Goal: Find specific page/section: Find specific page/section

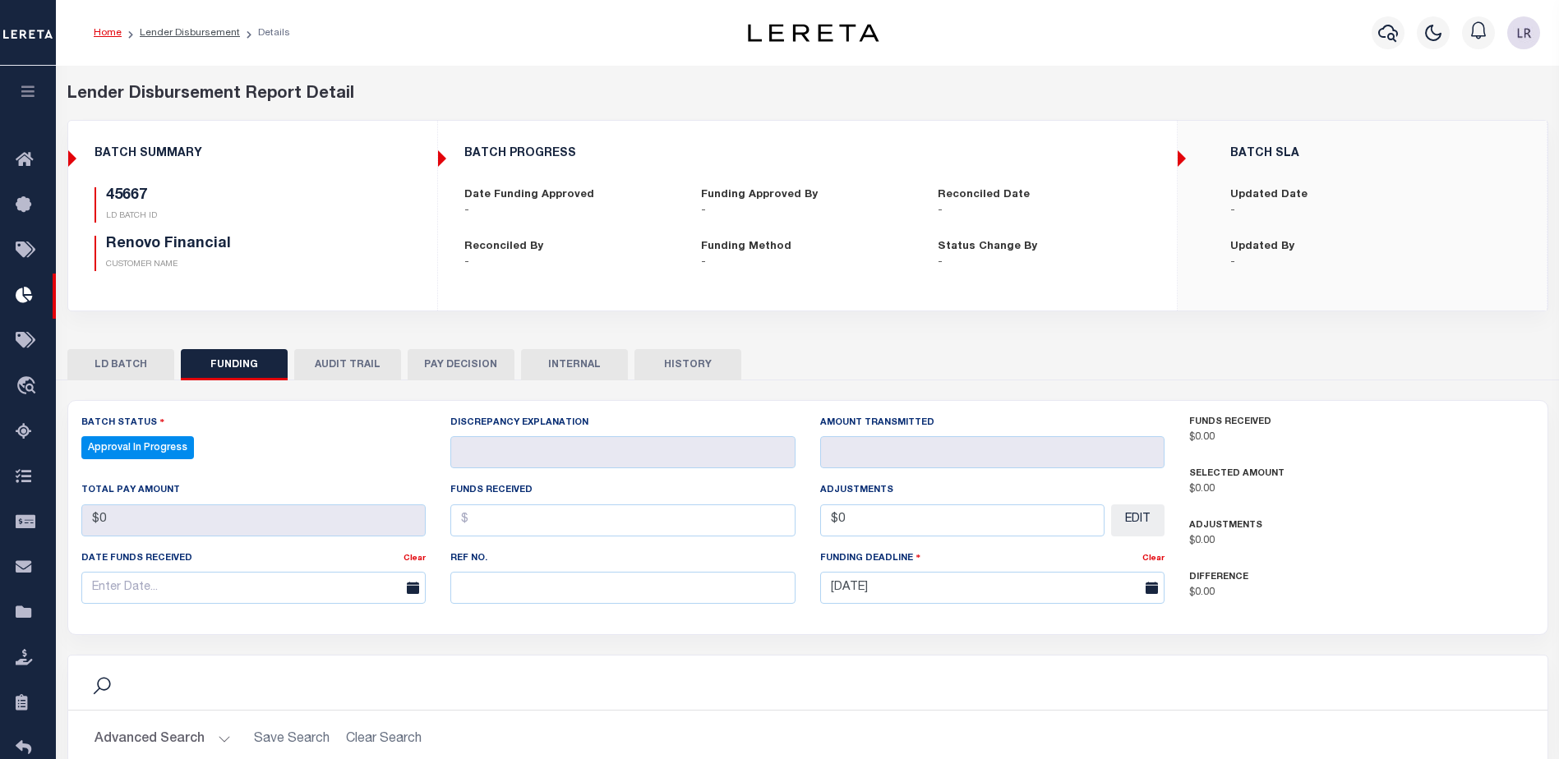
select select "100"
click at [21, 287] on link "Lender Disbursement" at bounding box center [28, 296] width 56 height 45
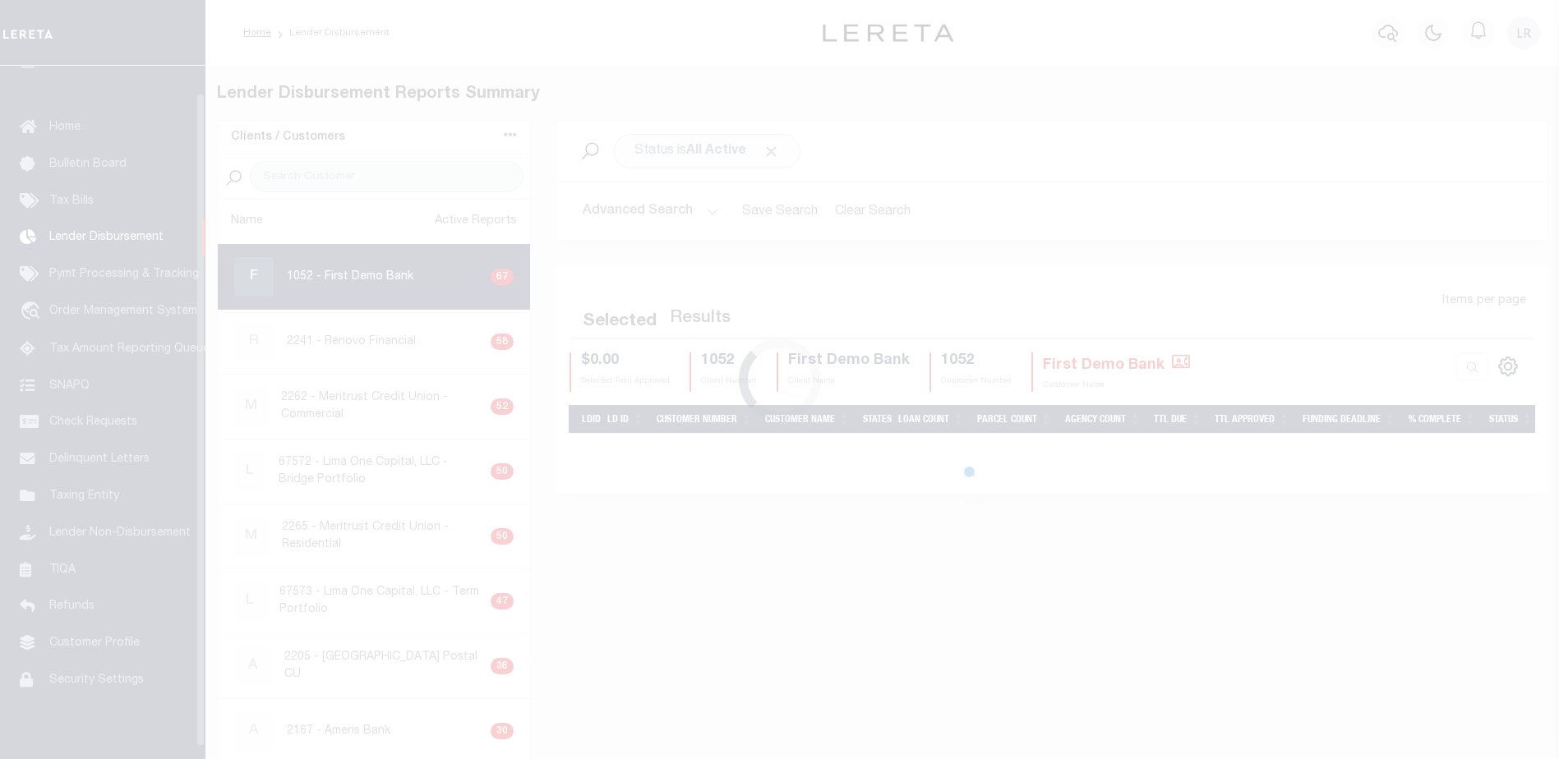
scroll to position [29, 0]
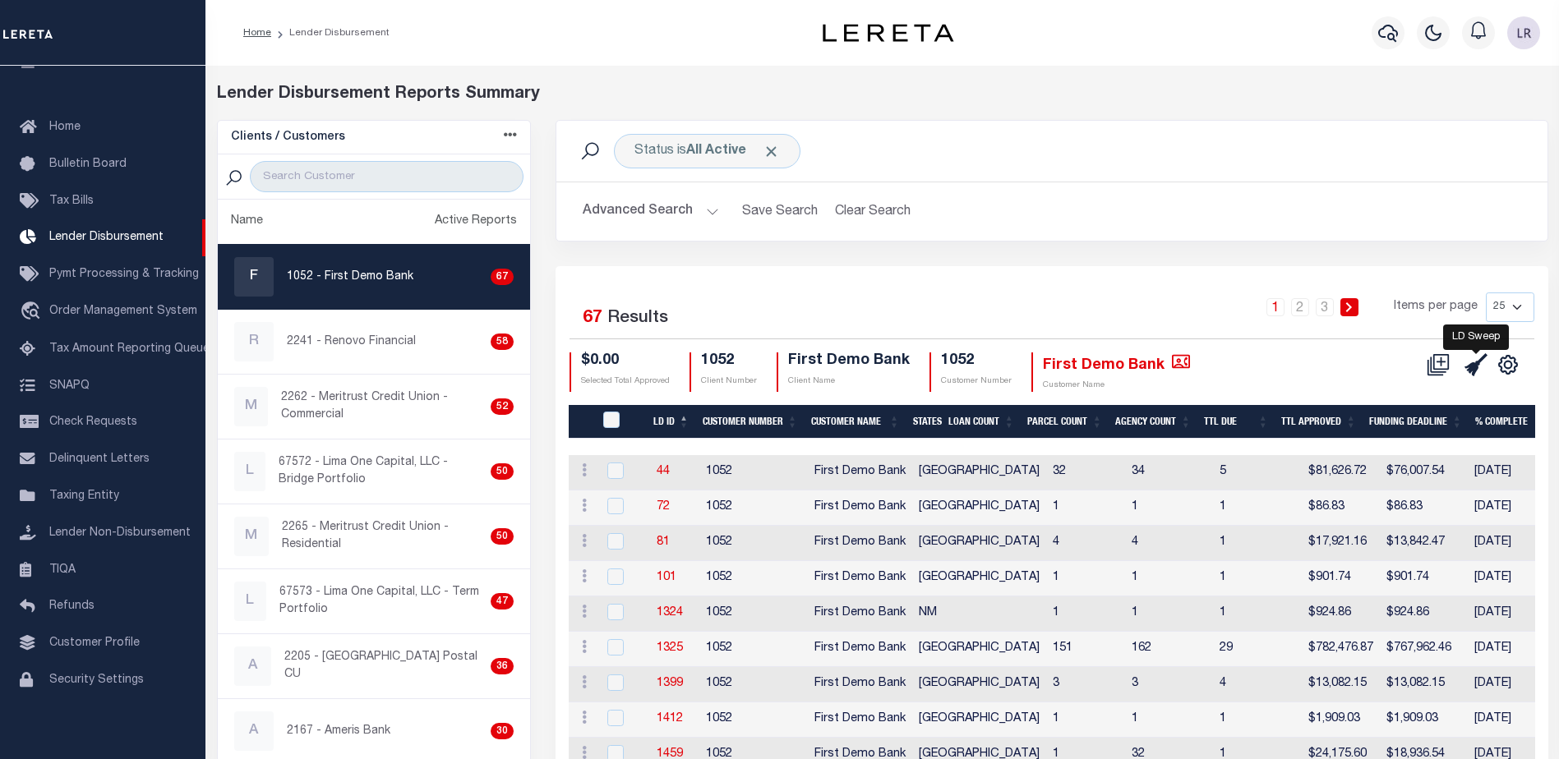
click at [1474, 367] on icon at bounding box center [1476, 364] width 23 height 23
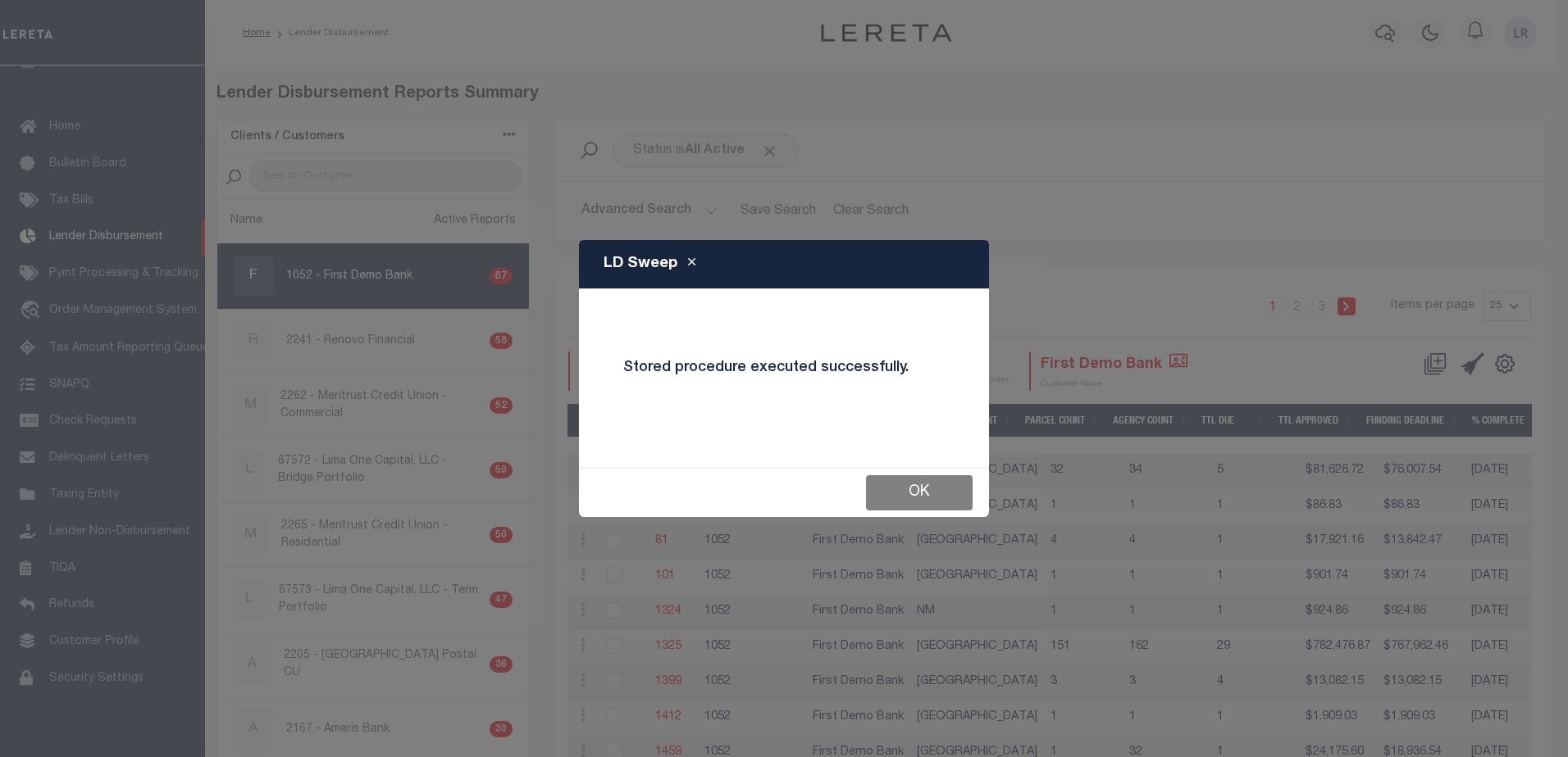
click at [909, 495] on button "OK" at bounding box center [919, 493] width 107 height 35
